Goal: Task Accomplishment & Management: Complete application form

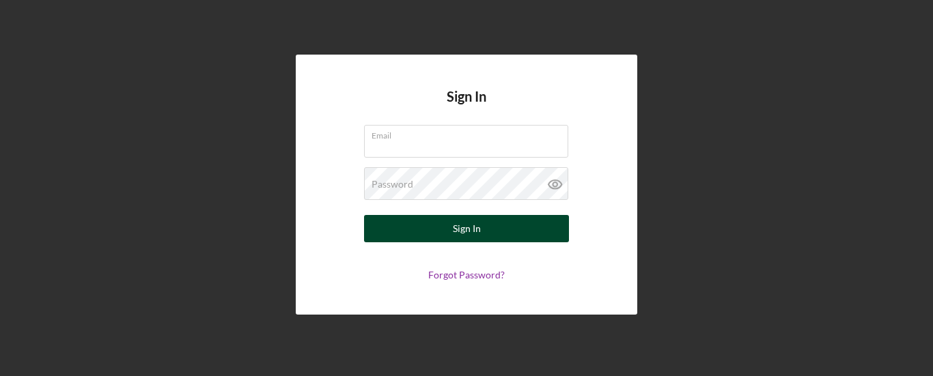
type input "[EMAIL_ADDRESS][DOMAIN_NAME]"
click at [482, 236] on button "Sign In" at bounding box center [466, 228] width 205 height 27
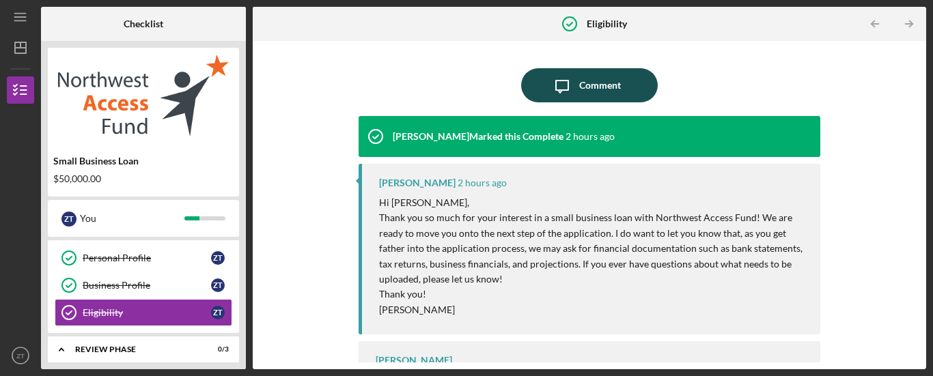
click at [587, 86] on div "Comment" at bounding box center [600, 85] width 42 height 34
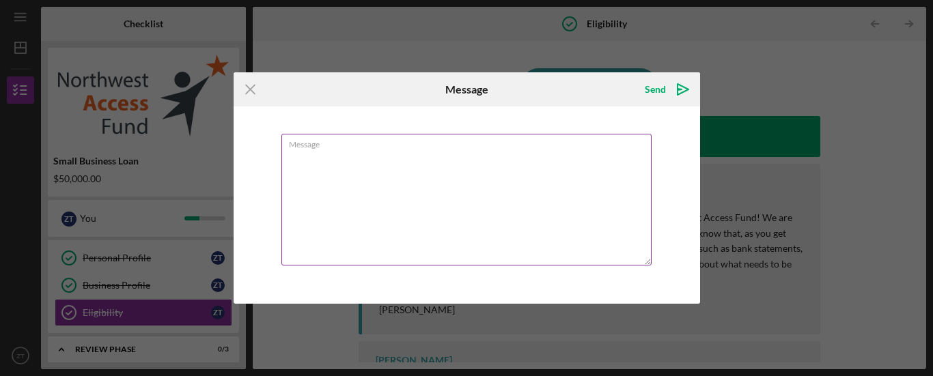
click at [472, 182] on textarea "Message" at bounding box center [466, 200] width 370 height 132
click at [314, 155] on textarea "Thank for the updated" at bounding box center [466, 200] width 370 height 132
click at [410, 154] on textarea "Thank you for the updated" at bounding box center [466, 200] width 370 height 132
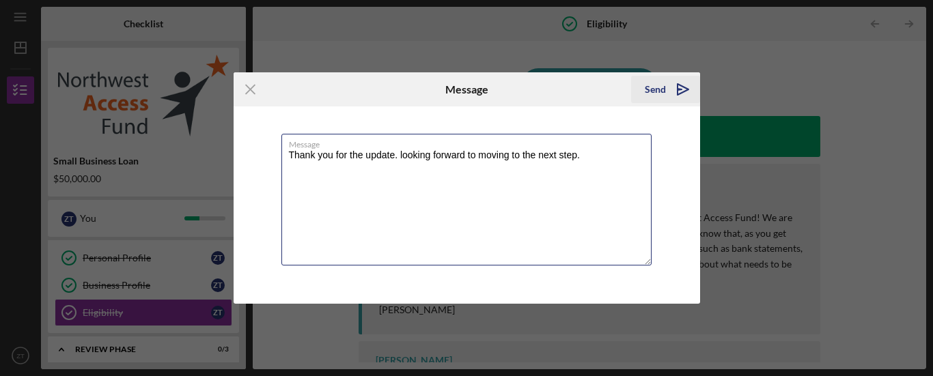
type textarea "Thank you for the update. looking forward to moving to the next step."
click at [678, 94] on icon "Icon/icon-invite-send" at bounding box center [683, 89] width 34 height 34
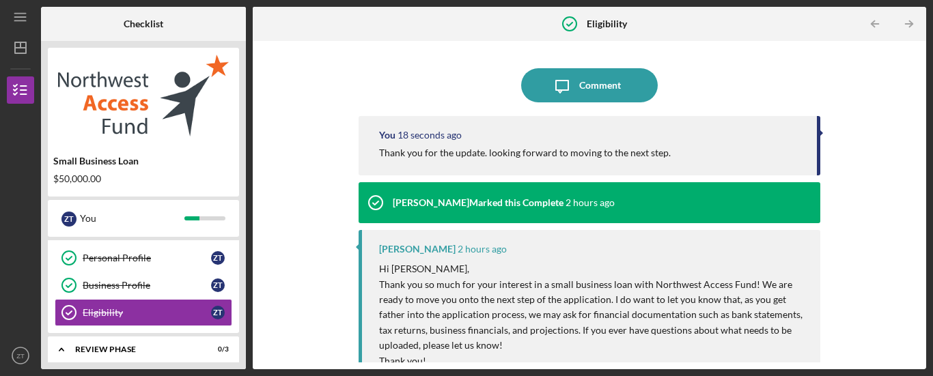
scroll to position [113, 0]
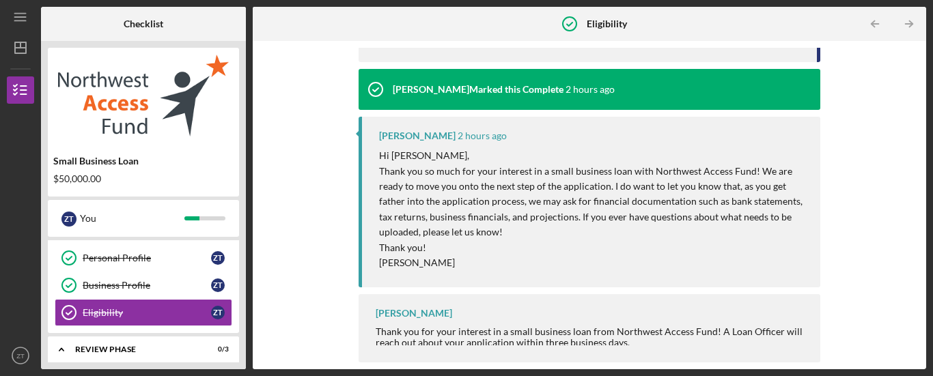
click at [921, 363] on div "Icon/Message Comment You 37 seconds ago Thank you for the update. looking forwa…" at bounding box center [590, 205] width 674 height 329
click at [921, 363] on div "Icon/Message Comment You 38 seconds ago Thank you for the update. looking forwa…" at bounding box center [590, 205] width 674 height 329
click at [915, 363] on div "Icon/Message Comment You 42 seconds ago Thank you for the update. looking forwa…" at bounding box center [590, 205] width 674 height 329
click at [857, 296] on div "Icon/Message Comment You 44 seconds ago Thank you for the update. looking forwa…" at bounding box center [590, 205] width 660 height 315
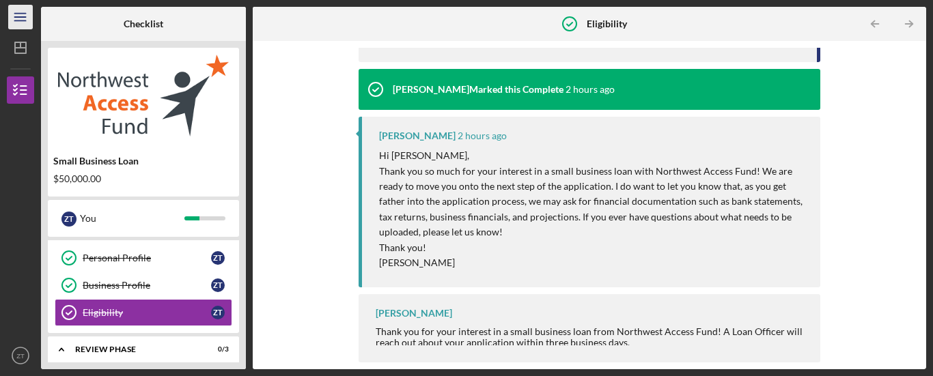
click at [20, 18] on icon "Icon/Menu" at bounding box center [20, 17] width 31 height 31
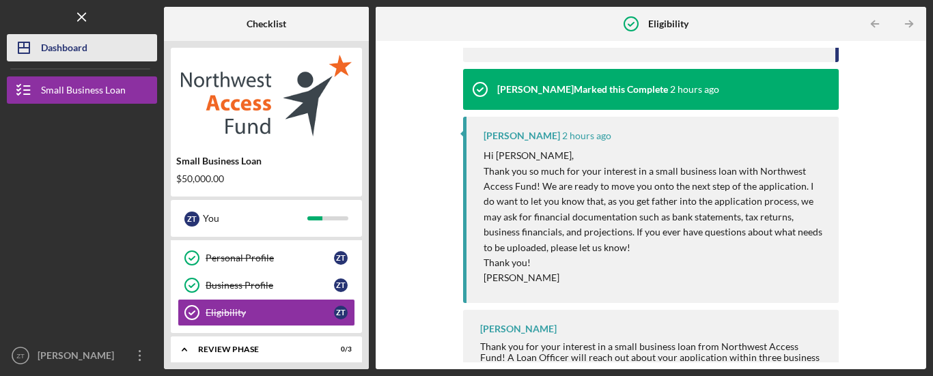
click at [62, 43] on div "Dashboard" at bounding box center [64, 49] width 46 height 31
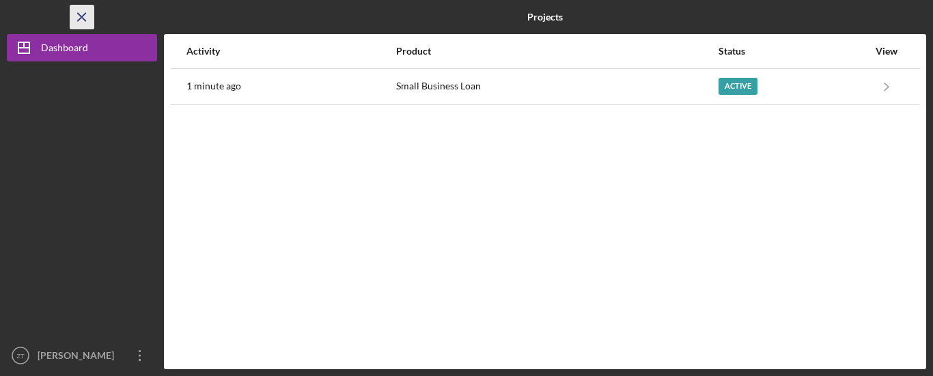
click at [82, 18] on icon "Icon/Menu Close" at bounding box center [82, 17] width 31 height 31
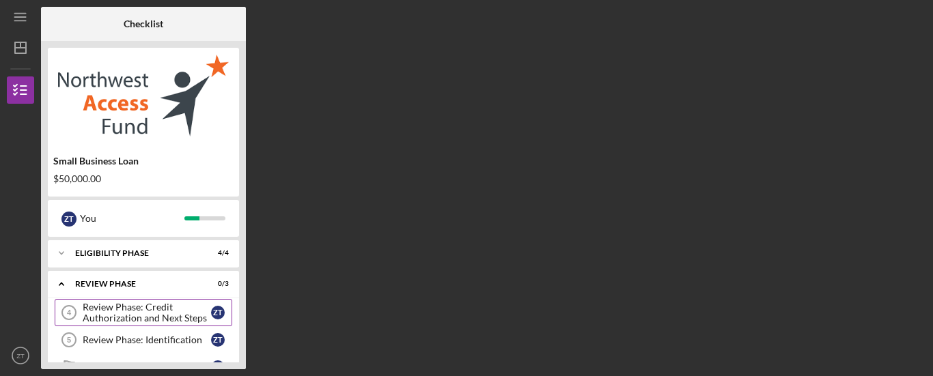
click at [176, 314] on div "Review Phase: Credit Authorization and Next Steps" at bounding box center [147, 313] width 128 height 22
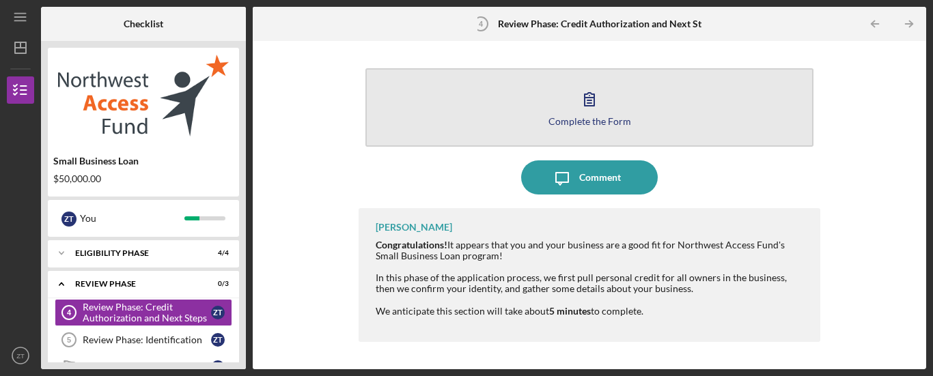
click at [594, 124] on div "Complete the Form" at bounding box center [590, 121] width 83 height 10
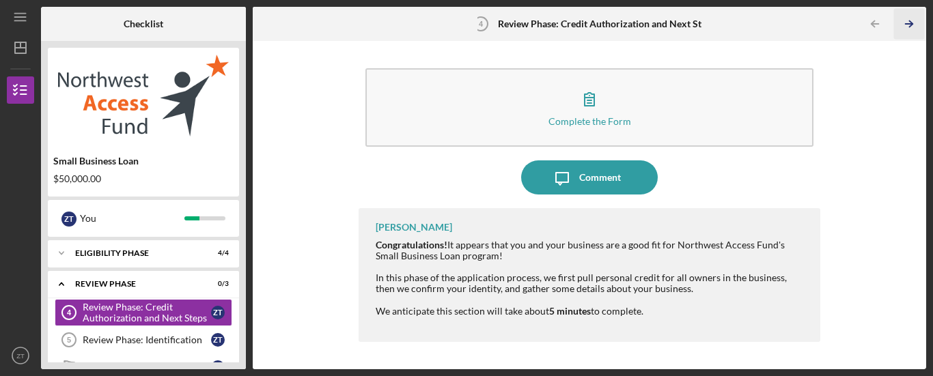
click at [914, 23] on icon "Icon/Table Pagination Arrow" at bounding box center [909, 24] width 31 height 31
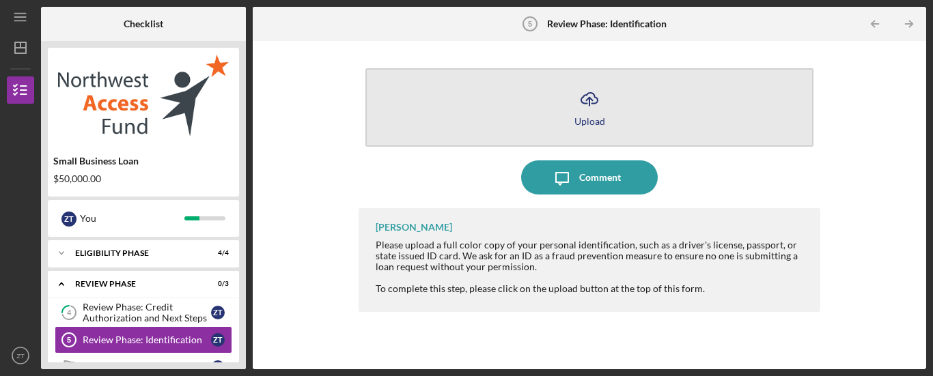
click at [596, 107] on icon "Icon/Upload" at bounding box center [589, 99] width 34 height 34
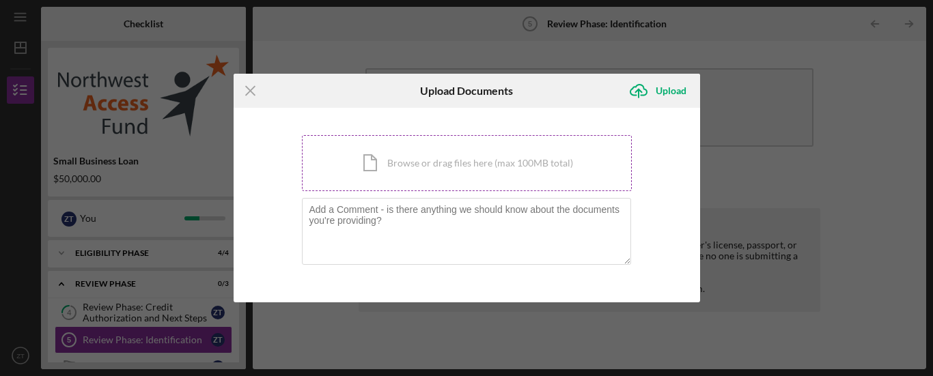
click at [443, 175] on div "Icon/Document Browse or drag files here (max 100MB total) Tap to choose files o…" at bounding box center [467, 163] width 330 height 56
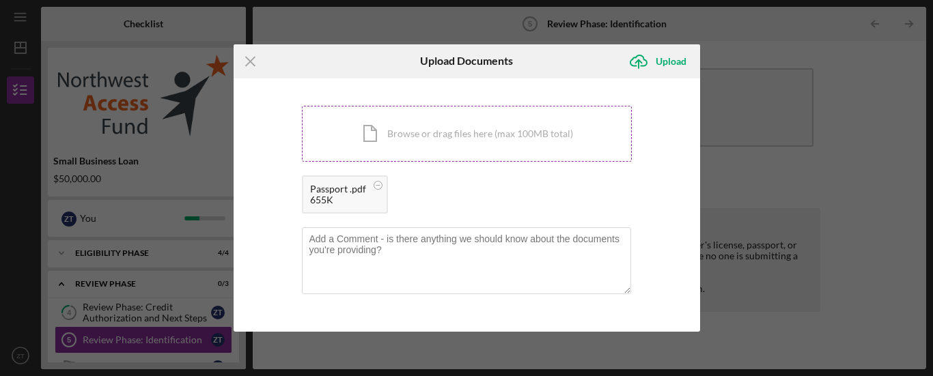
click at [510, 134] on div "Icon/Document Browse or drag files here (max 100MB total) Tap to choose files o…" at bounding box center [467, 134] width 330 height 56
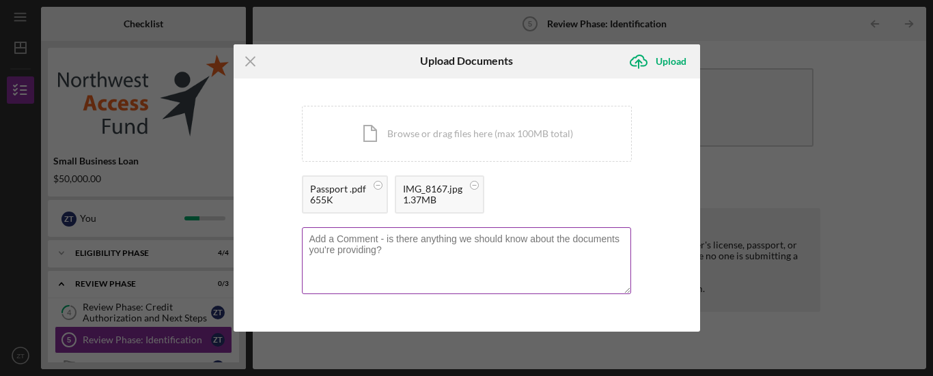
click at [542, 268] on textarea at bounding box center [466, 260] width 329 height 67
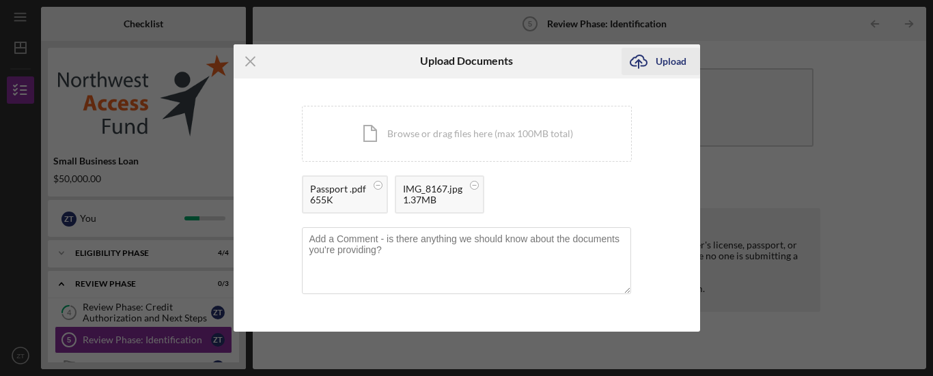
click at [654, 60] on icon "Icon/Upload" at bounding box center [639, 61] width 34 height 34
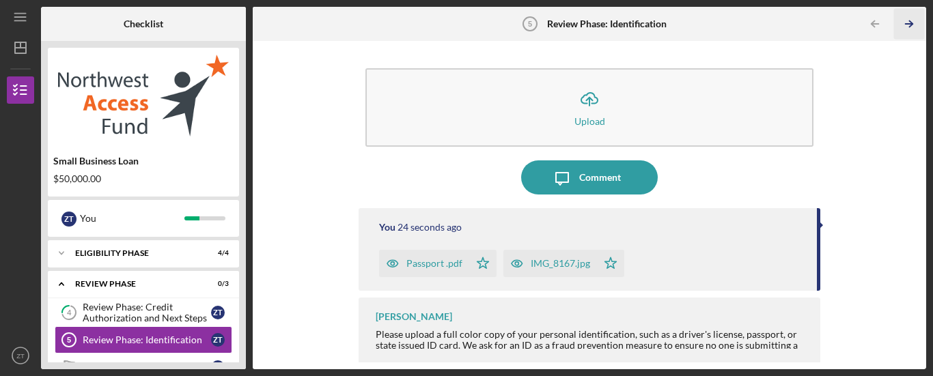
click at [904, 22] on icon "Icon/Table Pagination Arrow" at bounding box center [909, 24] width 31 height 31
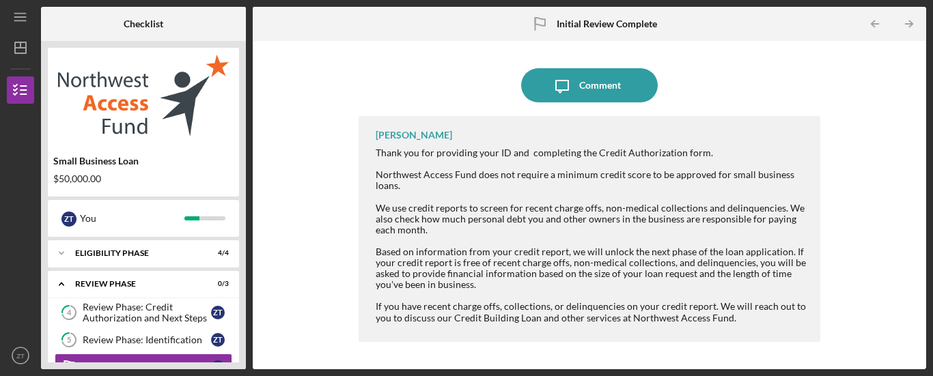
click at [887, 308] on div "Icon/Message Comment [PERSON_NAME] Thank you for providing your ID and completi…" at bounding box center [590, 205] width 660 height 315
click at [906, 29] on icon "Icon/Table Pagination Arrow" at bounding box center [909, 24] width 31 height 31
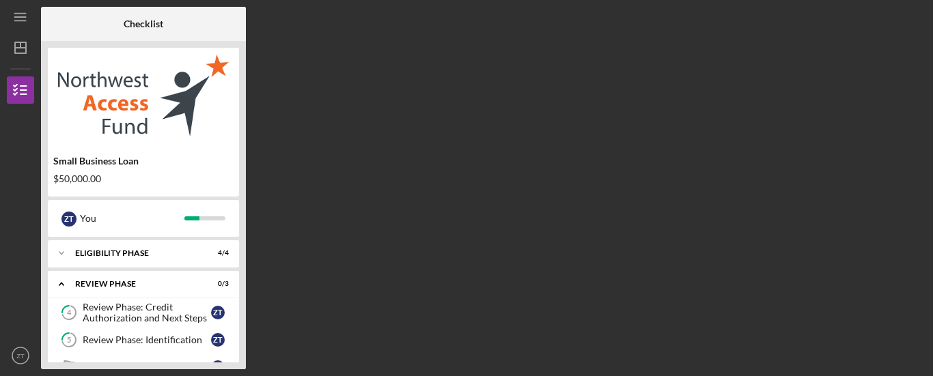
scroll to position [132, 0]
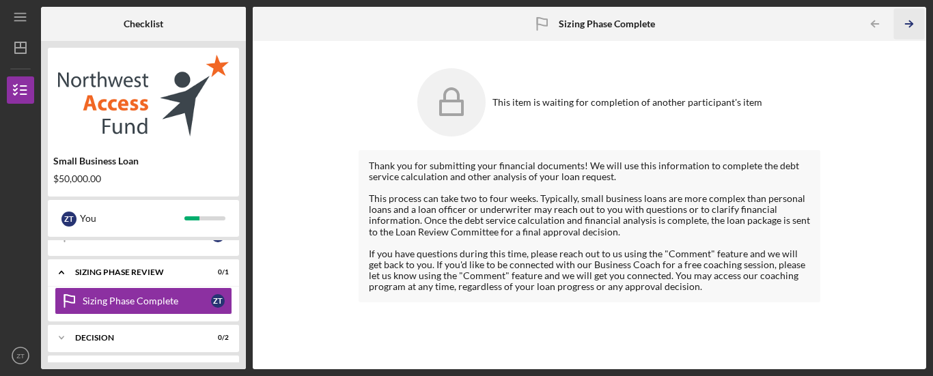
click at [906, 29] on icon "Icon/Table Pagination Arrow" at bounding box center [909, 24] width 31 height 31
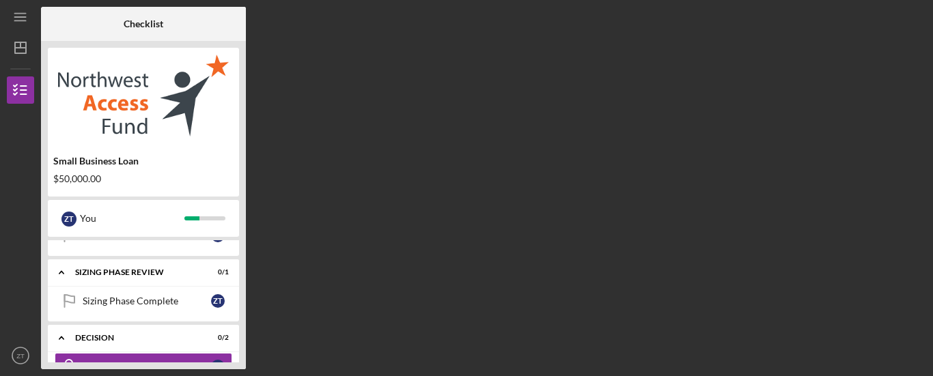
scroll to position [197, 0]
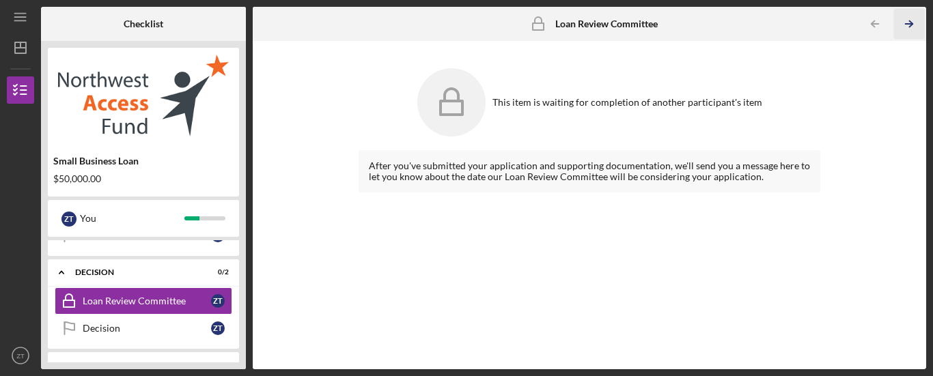
click at [906, 29] on icon "Icon/Table Pagination Arrow" at bounding box center [909, 24] width 31 height 31
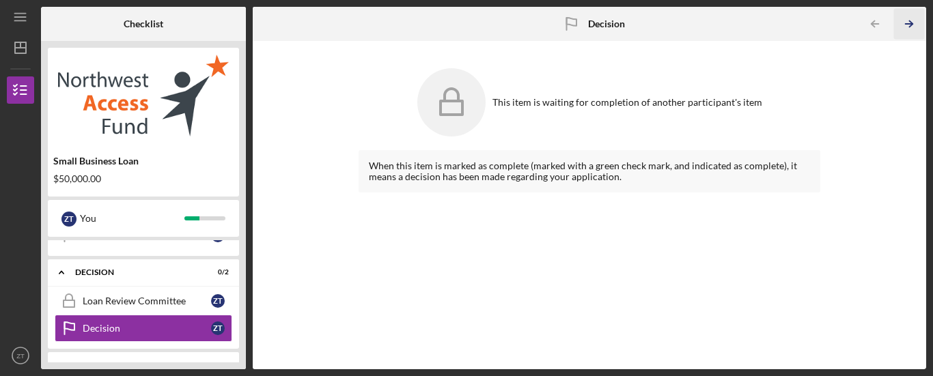
click at [906, 29] on icon "Icon/Table Pagination Arrow" at bounding box center [909, 24] width 31 height 31
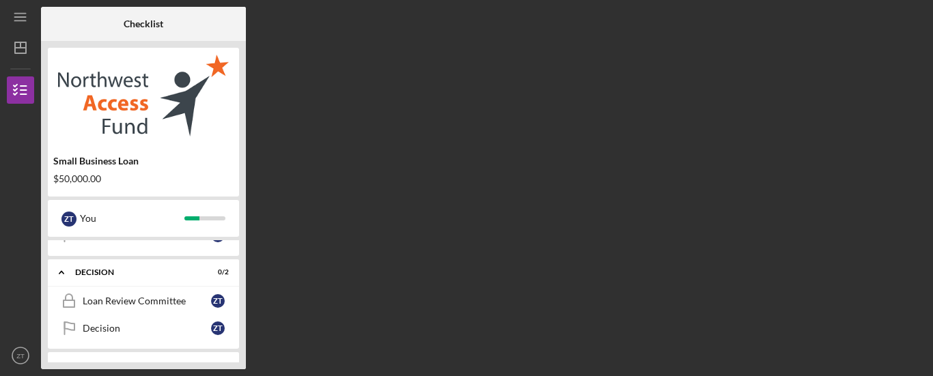
scroll to position [256, 0]
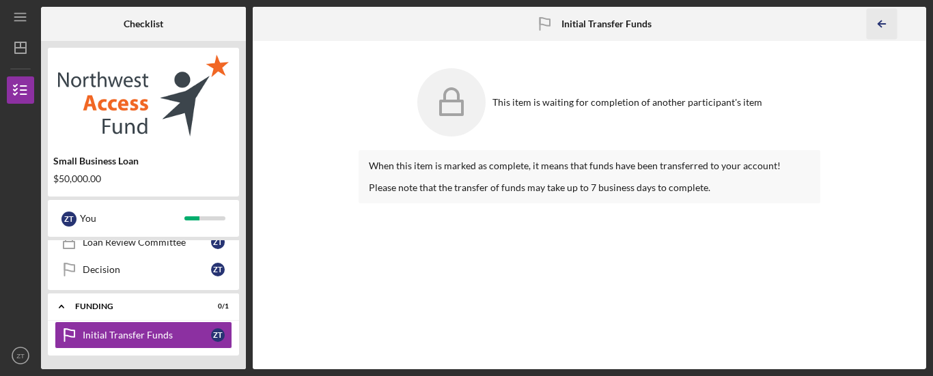
click at [885, 24] on line "button" at bounding box center [882, 24] width 7 height 0
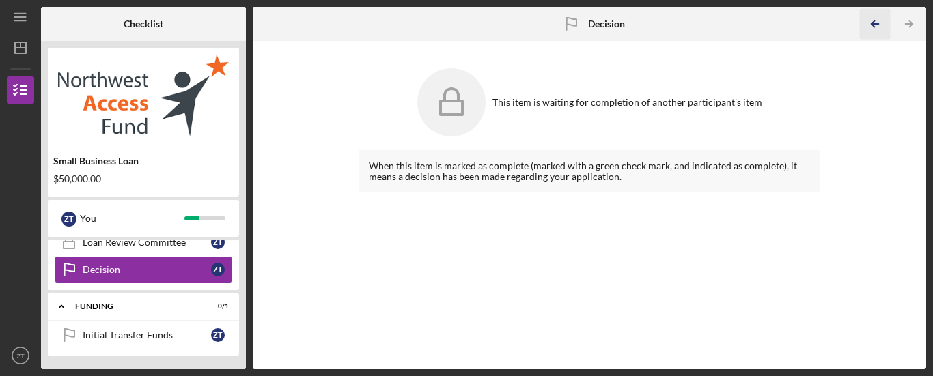
click at [885, 24] on icon "Icon/Table Pagination Arrow" at bounding box center [875, 24] width 31 height 31
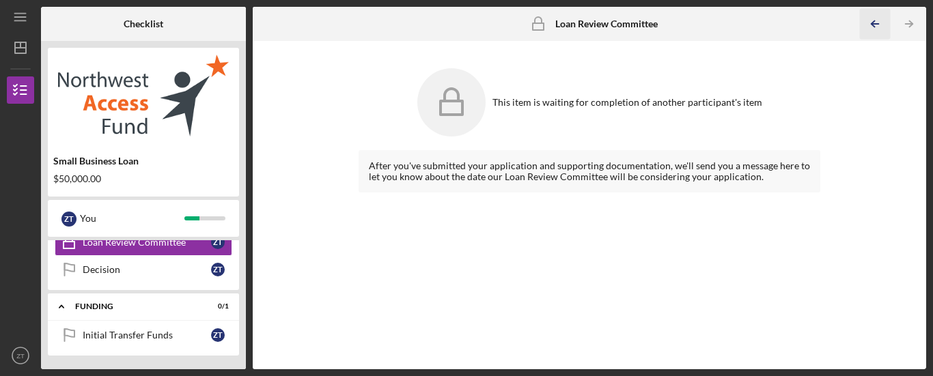
click at [885, 24] on icon "Icon/Table Pagination Arrow" at bounding box center [875, 24] width 31 height 31
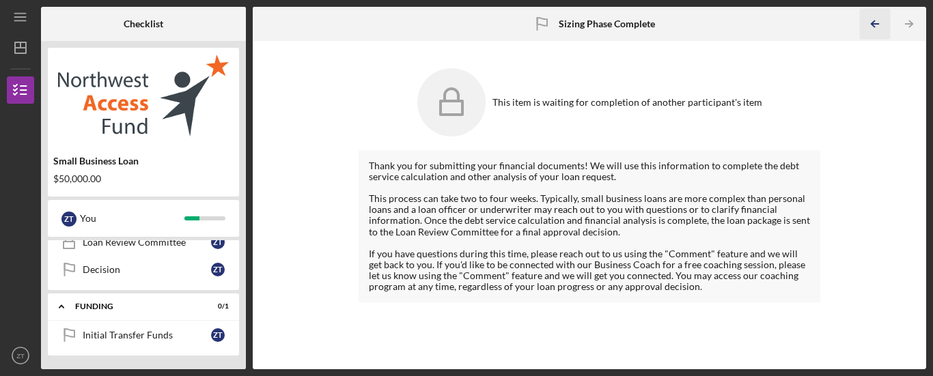
scroll to position [132, 0]
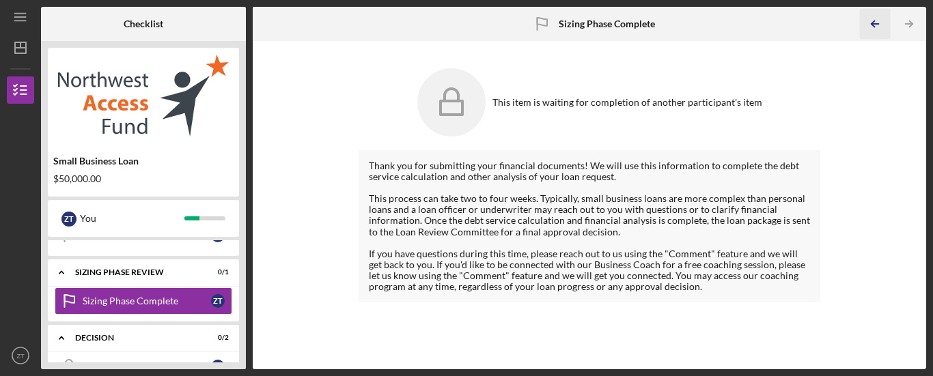
click at [885, 24] on icon "Icon/Table Pagination Arrow" at bounding box center [875, 24] width 31 height 31
